Goal: Task Accomplishment & Management: Manage account settings

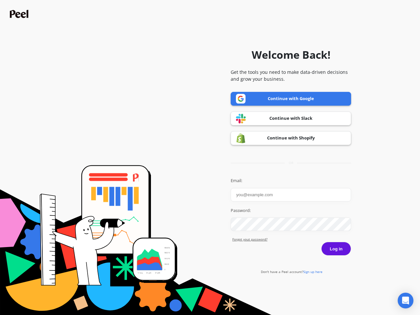
click at [406, 301] on icon "Open Intercom Messenger" at bounding box center [406, 301] width 7 height 8
